Goal: Task Accomplishment & Management: Use online tool/utility

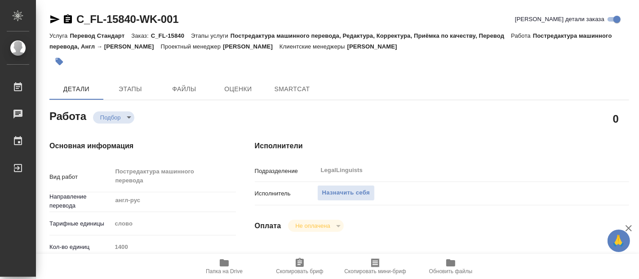
type textarea "x"
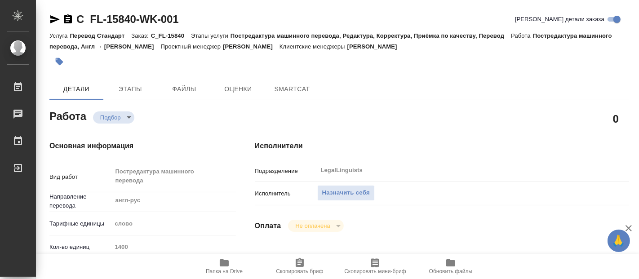
type textarea "x"
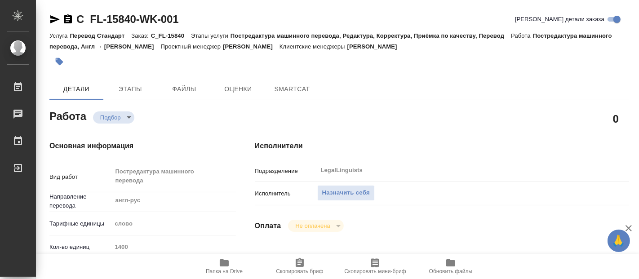
type textarea "x"
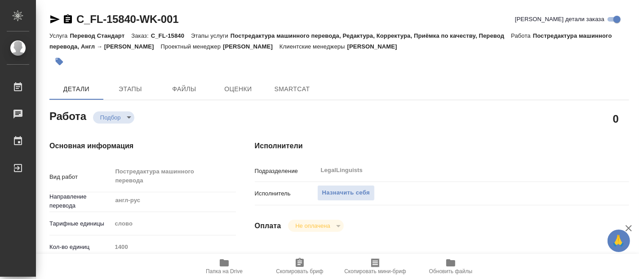
type textarea "x"
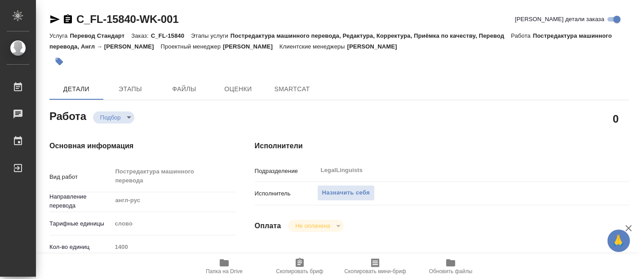
type textarea "x"
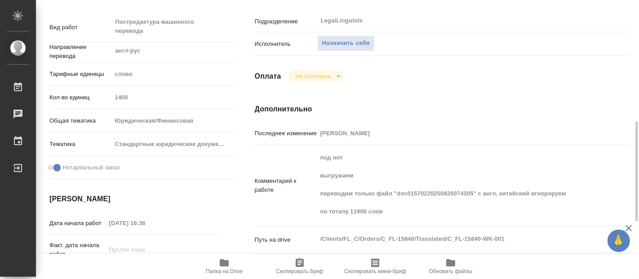
scroll to position [200, 0]
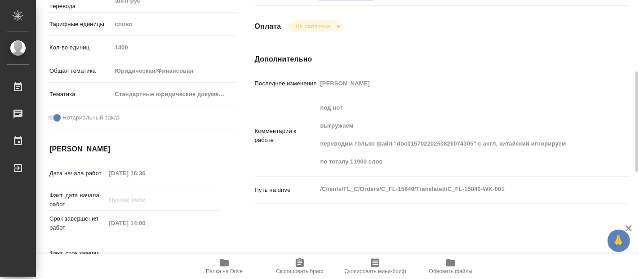
type textarea "x"
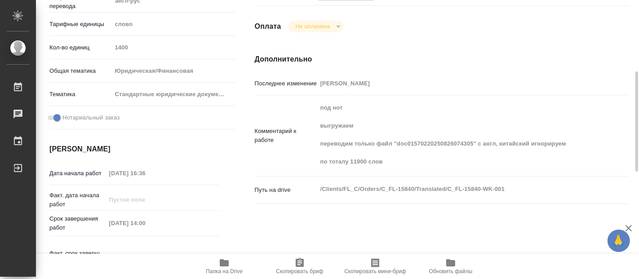
type textarea "x"
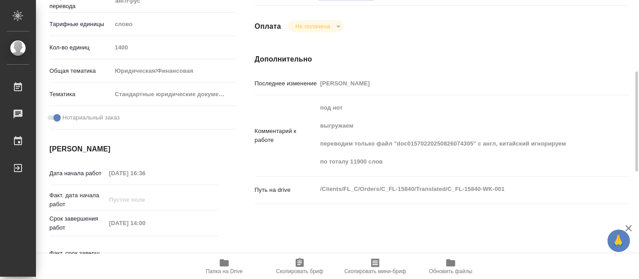
type textarea "x"
